Goal: Task Accomplishment & Management: Complete application form

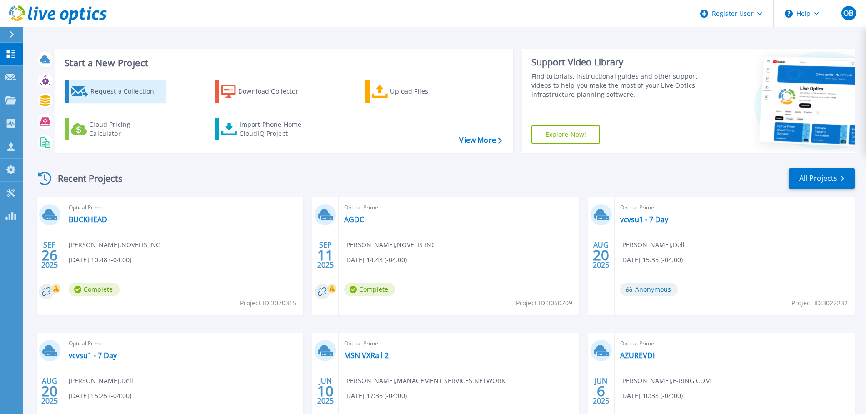
click at [114, 89] on div "Request a Collection" at bounding box center [126, 91] width 73 height 18
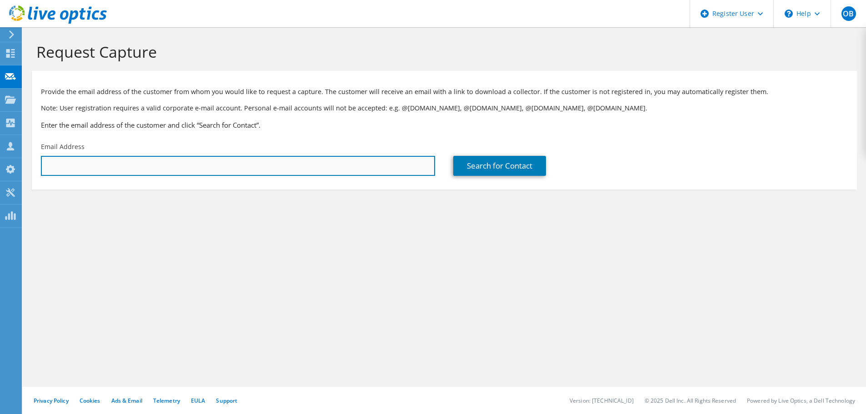
click at [81, 163] on input "text" at bounding box center [238, 166] width 394 height 20
paste input "ed.reed@newellco.com"
type input "ed.reed@newellco.com"
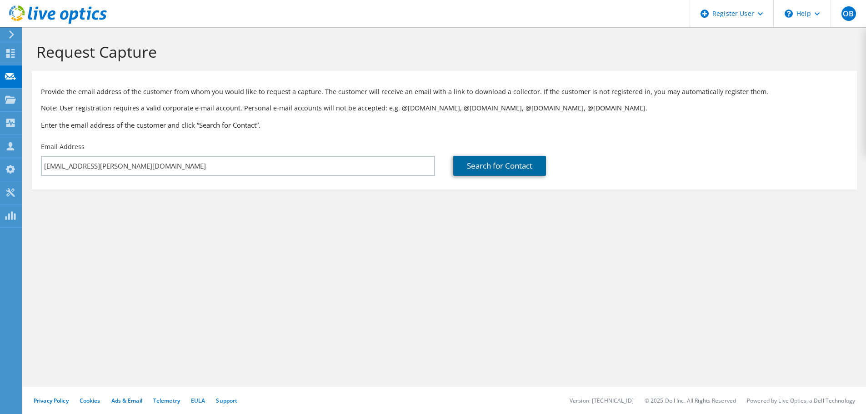
click at [482, 165] on link "Search for Contact" at bounding box center [499, 166] width 93 height 20
type input "Jostens"
type input "Ed"
type input "Reed"
type input "United States"
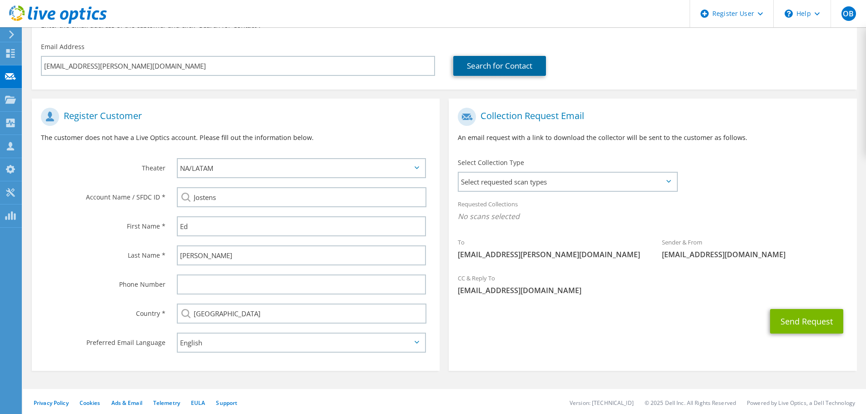
scroll to position [102, 0]
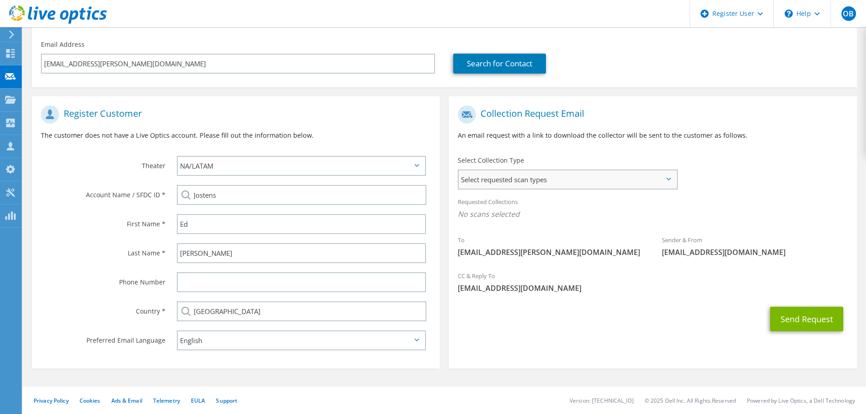
click at [599, 178] on span "Select requested scan types" at bounding box center [568, 179] width 218 height 18
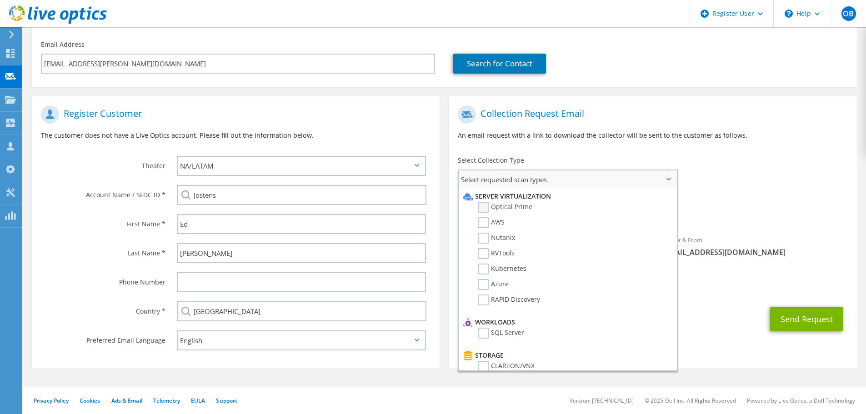
click at [482, 205] on label "Optical Prime" at bounding box center [505, 207] width 55 height 11
click at [0, 0] on input "Optical Prime" at bounding box center [0, 0] width 0 height 0
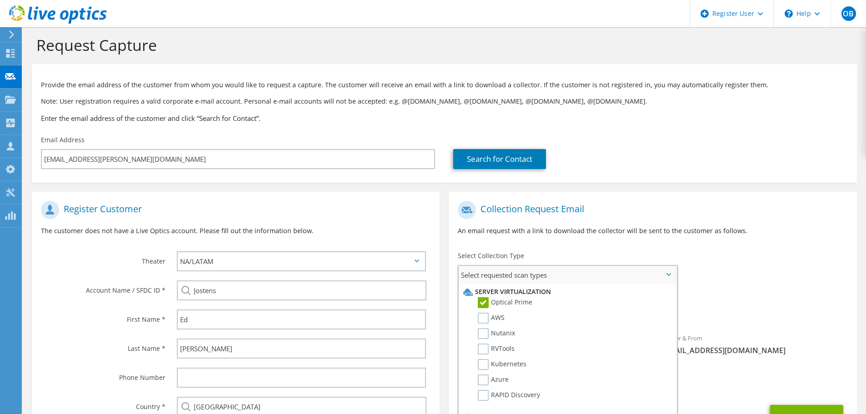
scroll to position [0, 0]
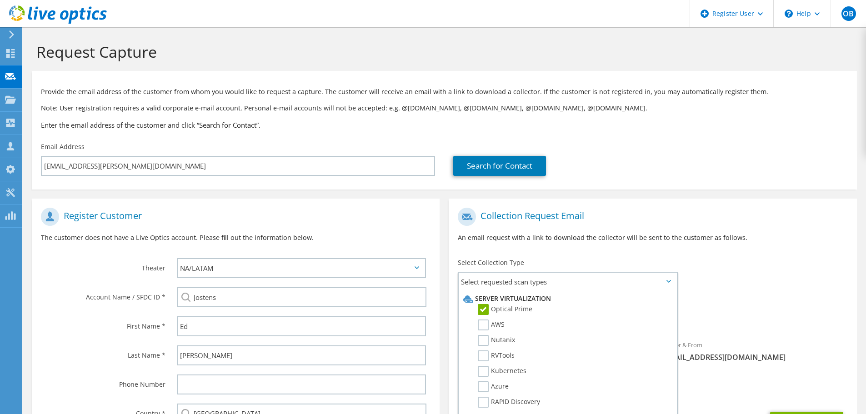
click at [768, 262] on div "To ed.reed@newellco.com Sender & From liveoptics@liveoptics.com" at bounding box center [653, 287] width 408 height 168
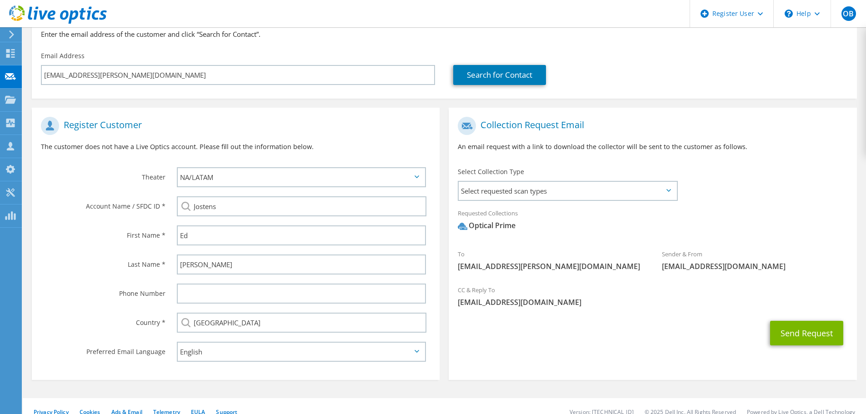
scroll to position [102, 0]
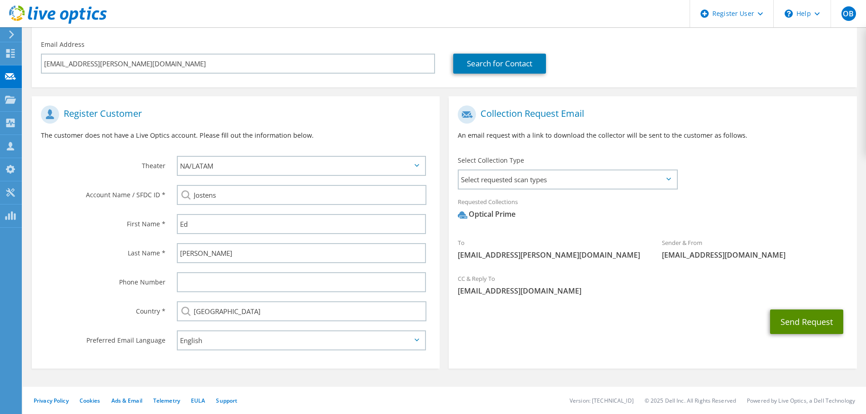
click at [794, 321] on button "Send Request" at bounding box center [806, 321] width 73 height 25
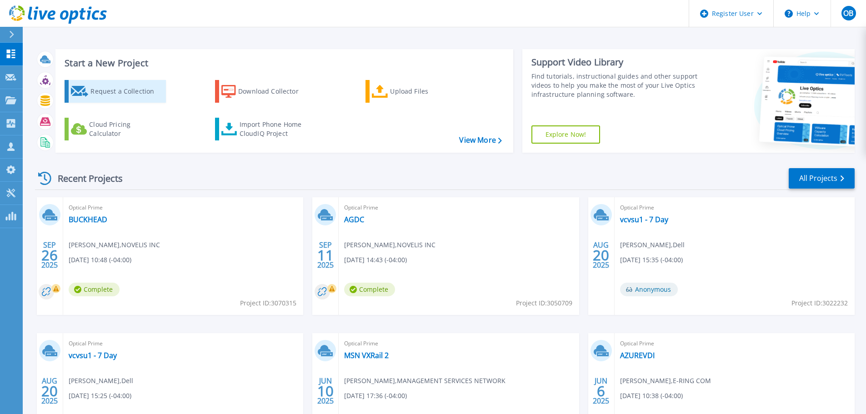
click at [109, 91] on div "Request a Collection" at bounding box center [126, 91] width 73 height 18
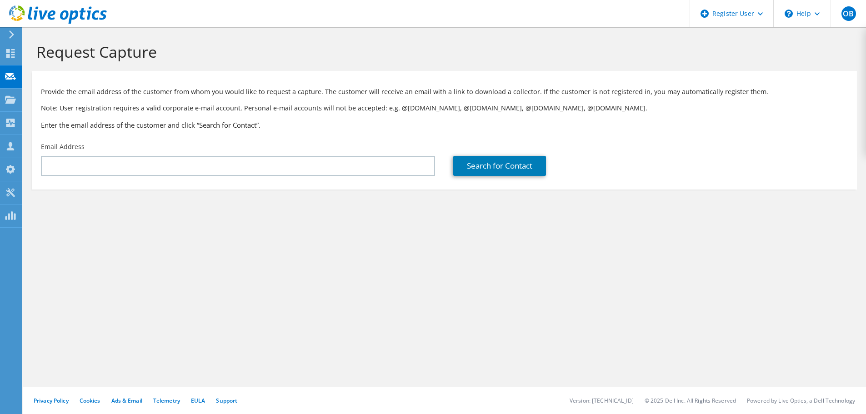
click at [12, 35] on use at bounding box center [11, 34] width 5 height 8
